Goal: Find specific page/section: Find specific page/section

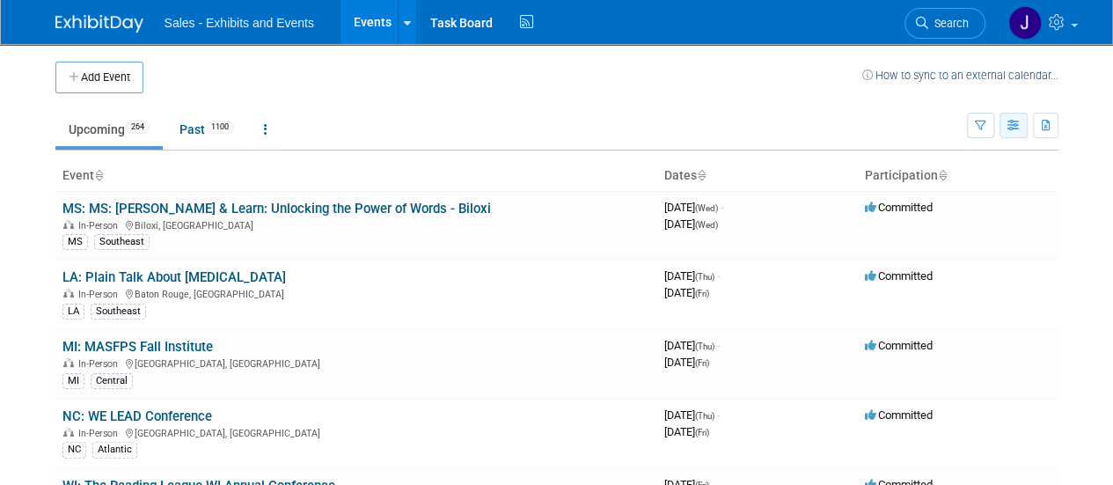
click at [1017, 133] on button "button" at bounding box center [1014, 126] width 28 height 26
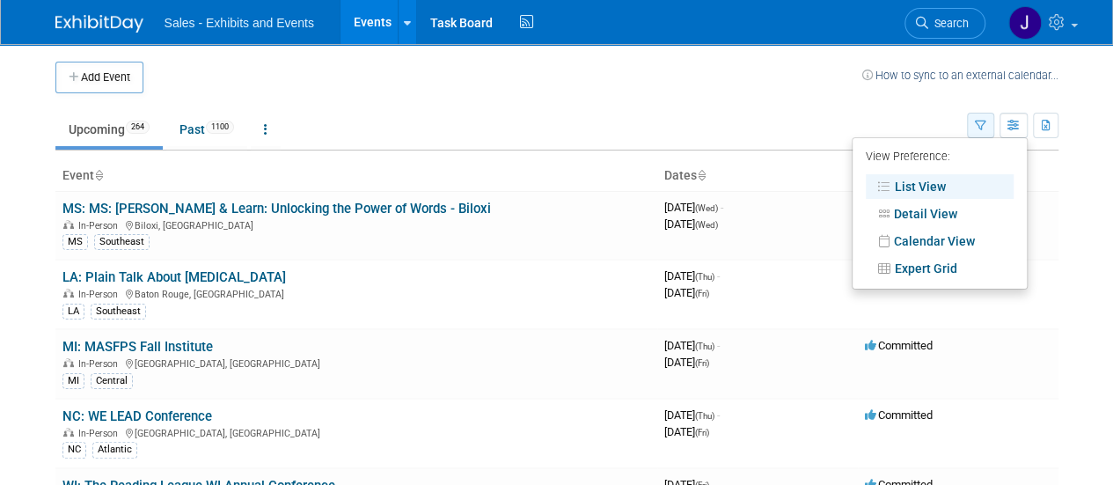
click at [986, 127] on icon "button" at bounding box center [980, 126] width 11 height 11
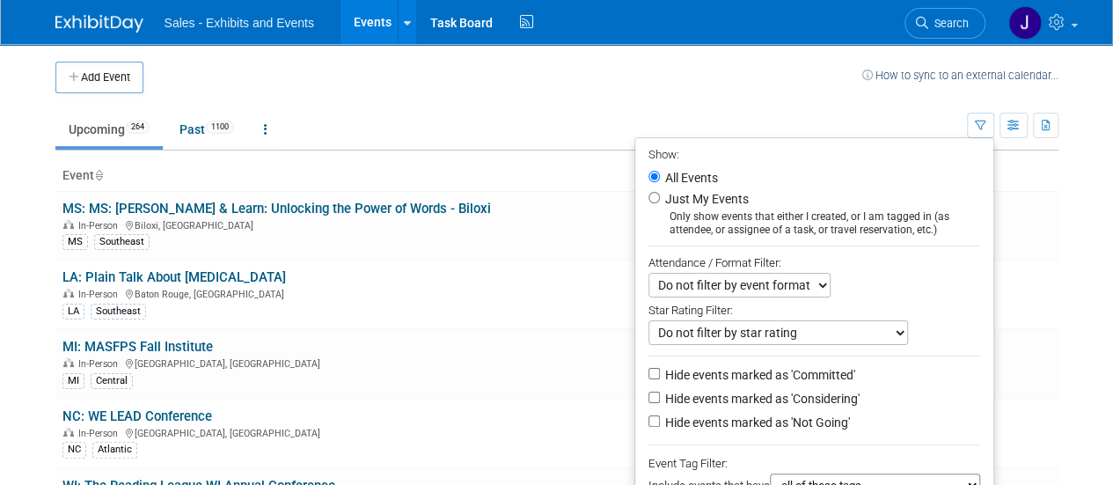
click at [686, 194] on label "Just My Events" at bounding box center [705, 199] width 87 height 18
click at [660, 194] on input "Just My Events" at bounding box center [654, 197] width 11 height 11
radio input "true"
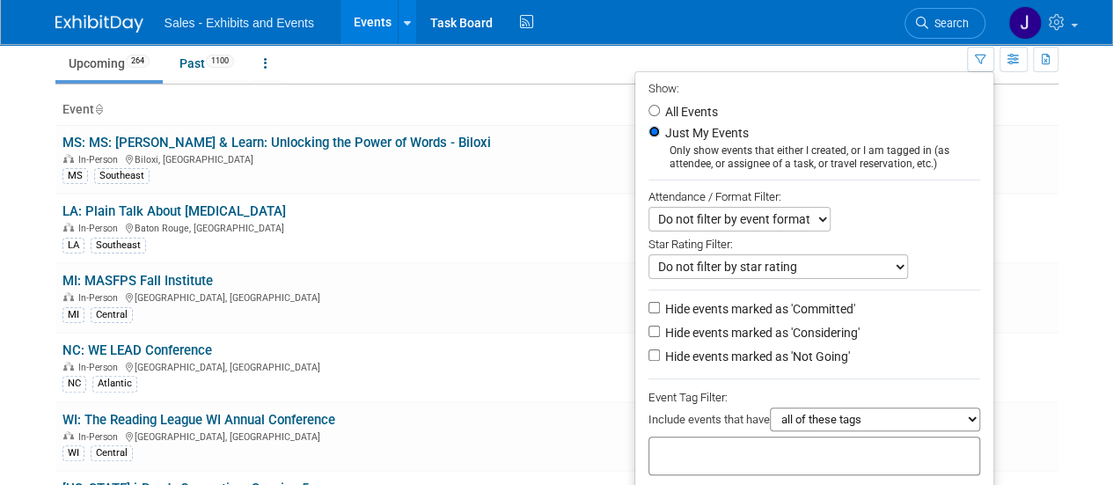
scroll to position [264, 0]
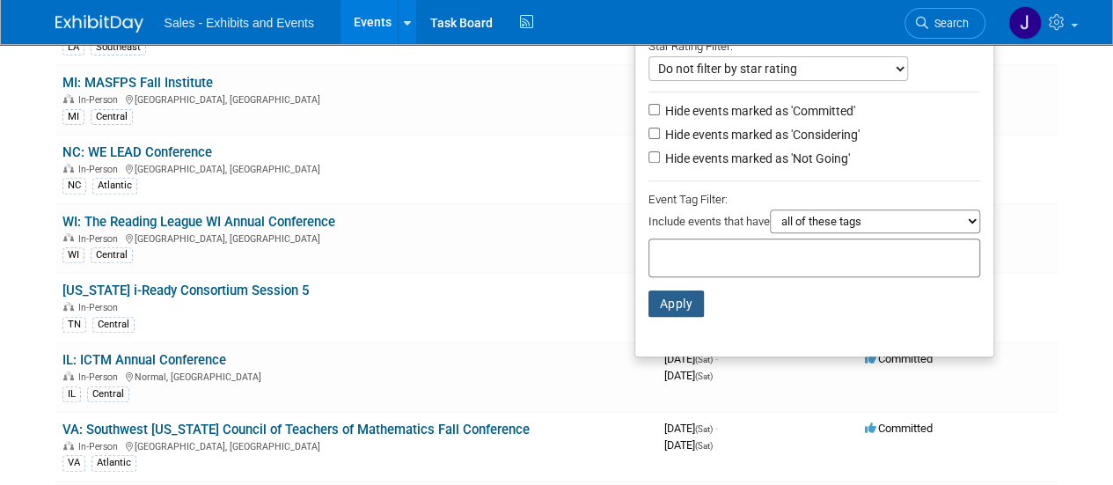
click at [671, 307] on button "Apply" at bounding box center [677, 303] width 56 height 26
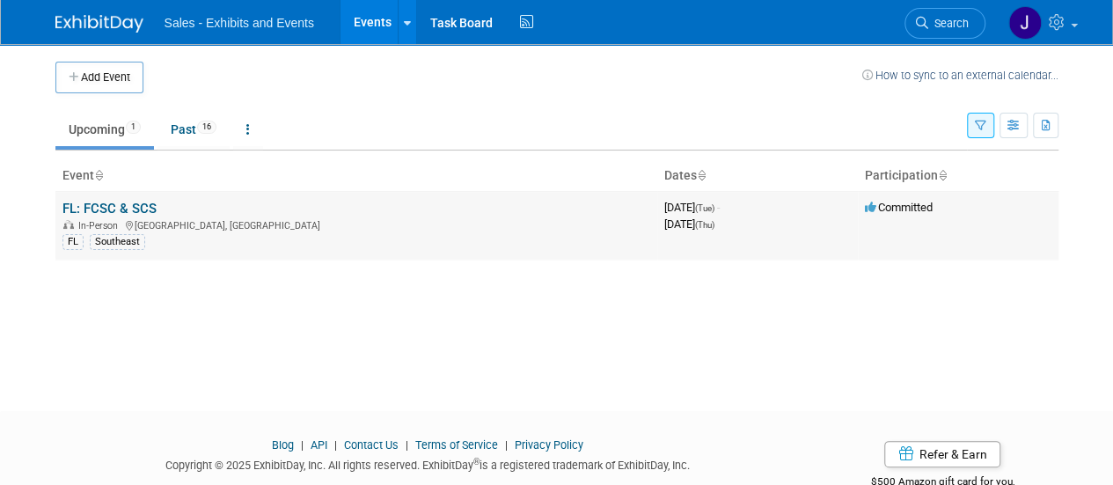
click at [116, 205] on link "FL: FCSC & SCS" at bounding box center [109, 209] width 94 height 16
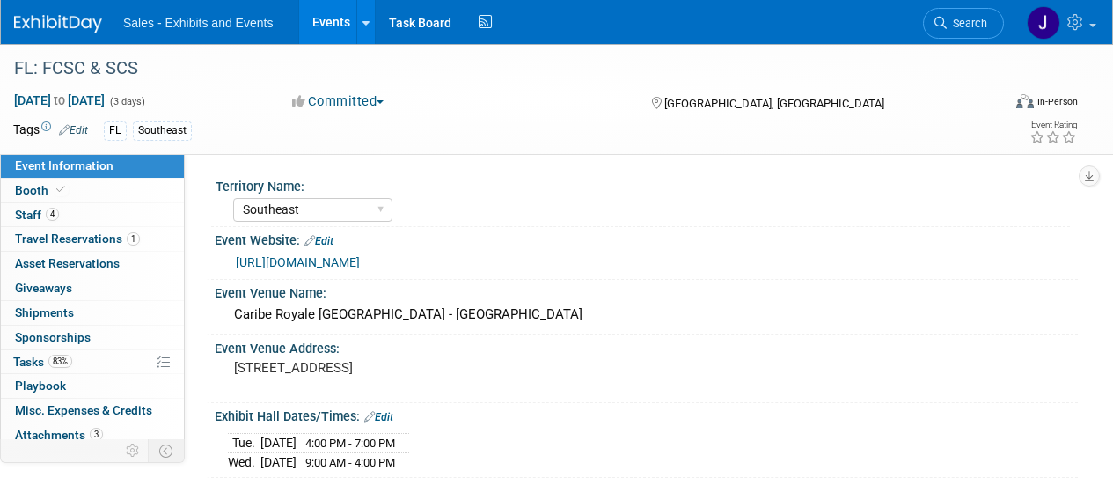
select select "Southeast"
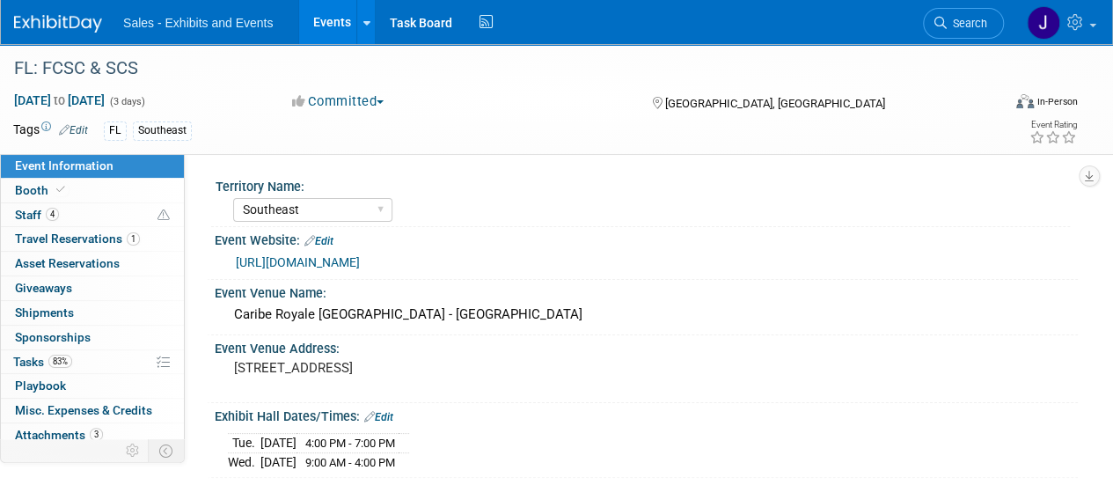
click at [360, 265] on link "https://www.charterandchoice.com/reg_exhibits/index.php" at bounding box center [298, 262] width 124 height 14
